Goal: Task Accomplishment & Management: Use online tool/utility

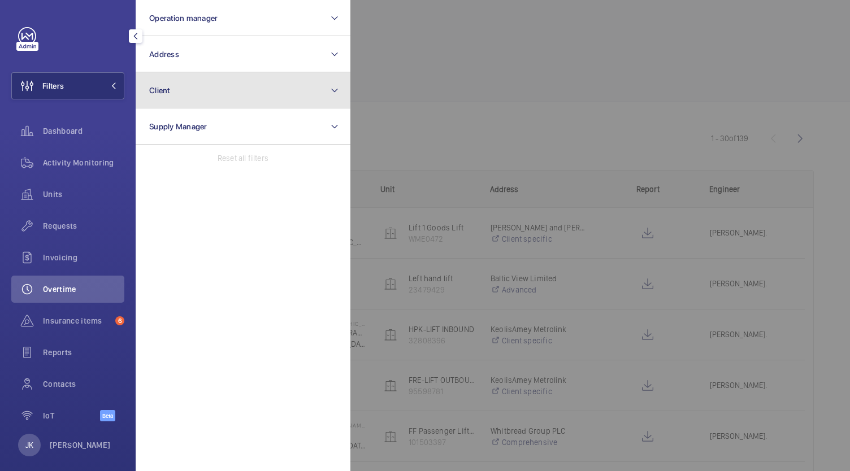
click at [294, 97] on button "Client" at bounding box center [243, 90] width 215 height 36
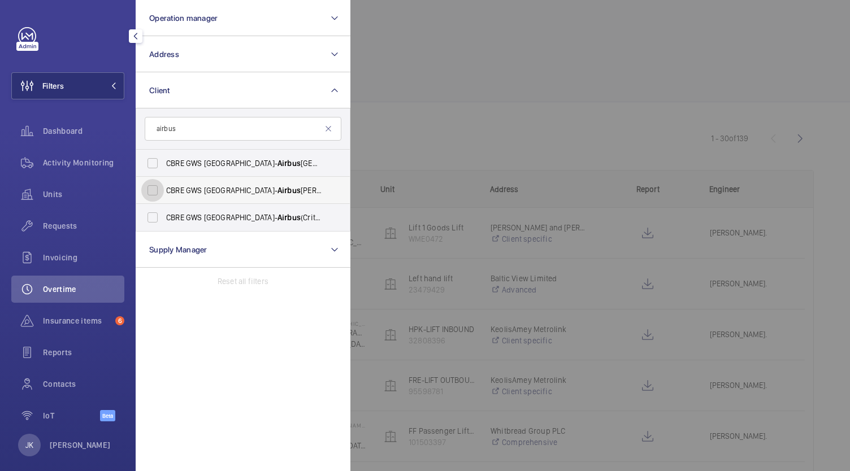
type input "airbus"
click at [163, 195] on input "CBRE GWS UK- Airbus [PERSON_NAME]" at bounding box center [152, 190] width 23 height 23
checkbox input "true"
click at [162, 211] on input "CBRE GWS UK- Airbus (Critical) Airbus Brize Norton & Hangar MLSF" at bounding box center [152, 217] width 23 height 23
checkbox input "true"
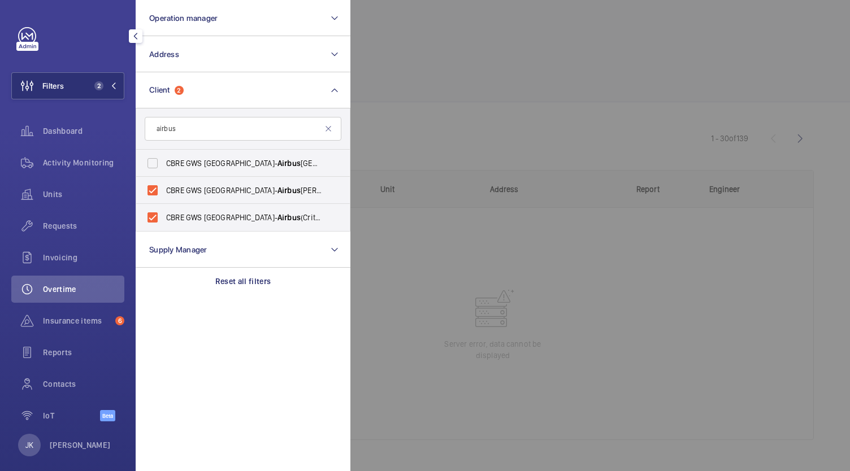
click at [617, 127] on div at bounding box center [775, 235] width 850 height 471
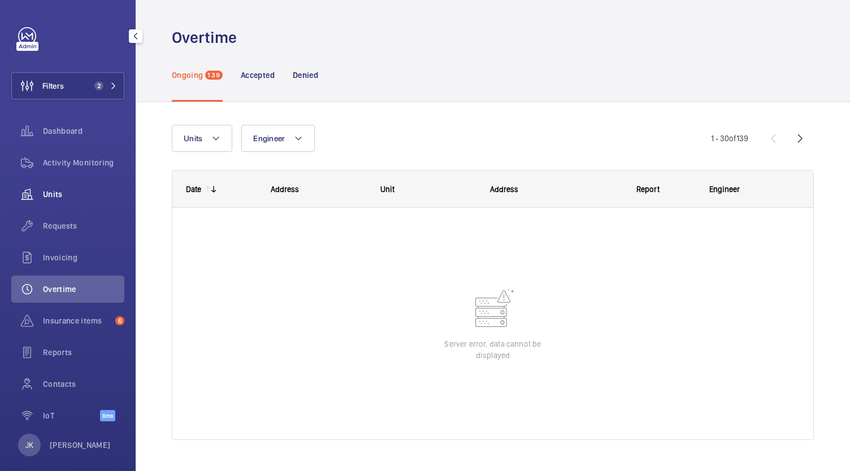
click at [51, 206] on div "Units" at bounding box center [67, 194] width 113 height 27
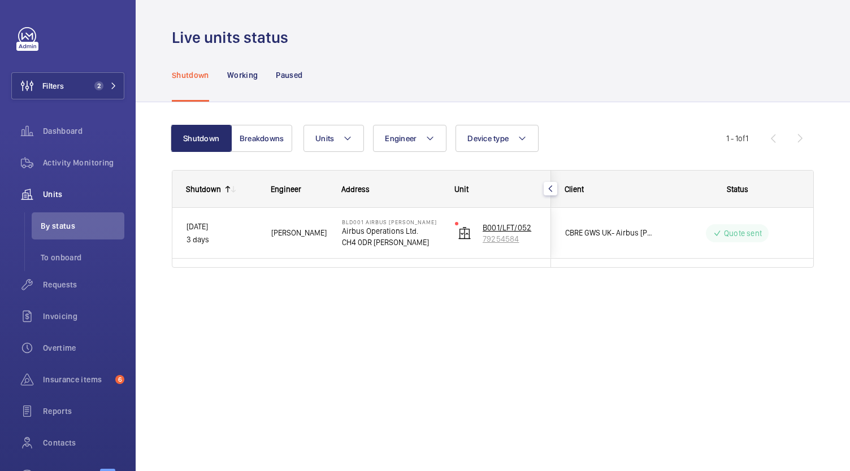
click at [510, 240] on p "79254584" at bounding box center [509, 238] width 54 height 11
